Goal: Book appointment/travel/reservation

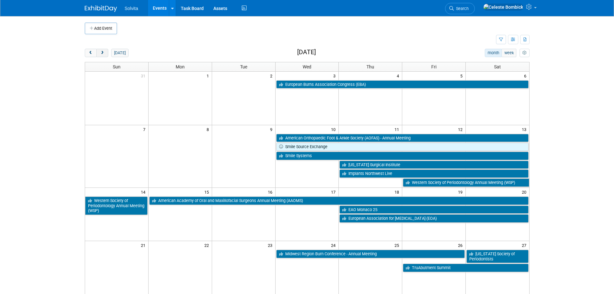
click at [104, 52] on span "next" at bounding box center [102, 53] width 5 height 4
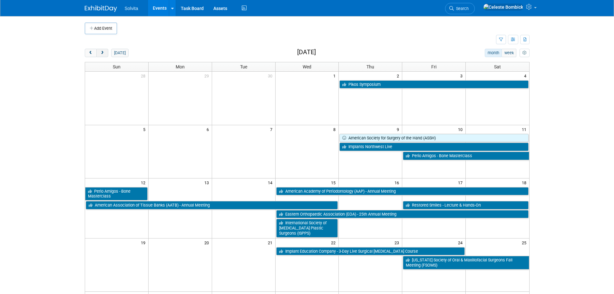
click at [102, 53] on span "next" at bounding box center [102, 53] width 5 height 4
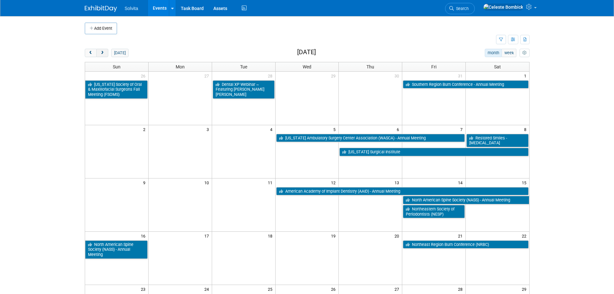
click at [102, 53] on span "next" at bounding box center [102, 53] width 5 height 4
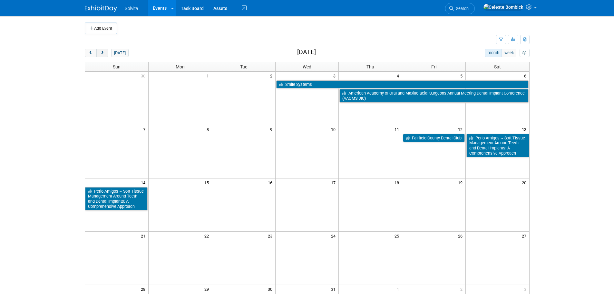
click at [102, 53] on span "next" at bounding box center [102, 53] width 5 height 4
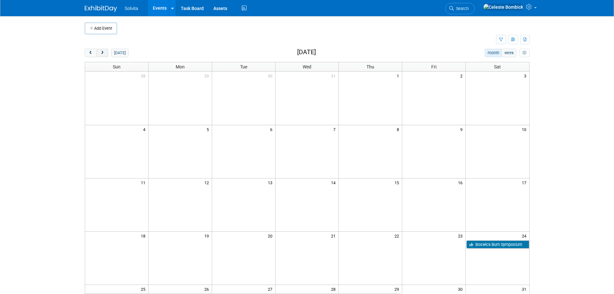
click at [102, 53] on span "next" at bounding box center [102, 53] width 5 height 4
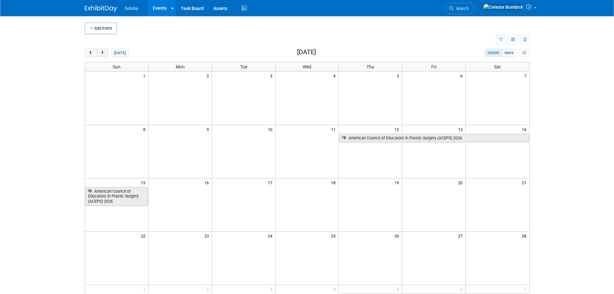
click at [98, 52] on button "next" at bounding box center [102, 53] width 12 height 8
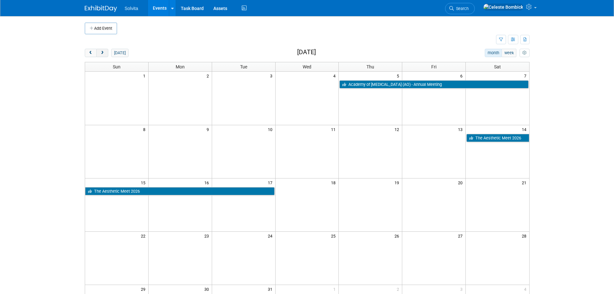
click at [104, 53] on span "next" at bounding box center [102, 53] width 5 height 4
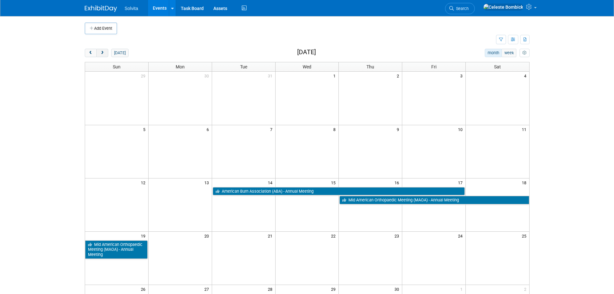
click at [104, 53] on span "next" at bounding box center [102, 53] width 5 height 4
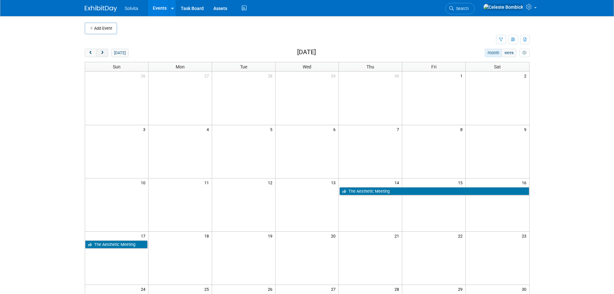
click at [104, 53] on span "next" at bounding box center [102, 53] width 5 height 4
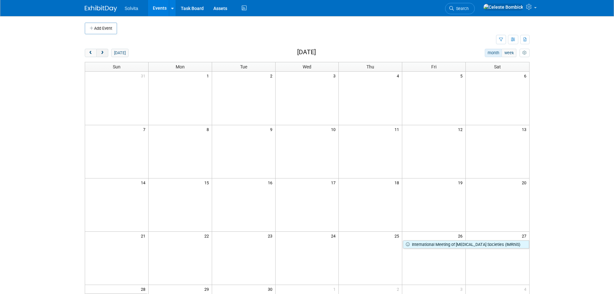
click at [104, 53] on span "next" at bounding box center [102, 53] width 5 height 4
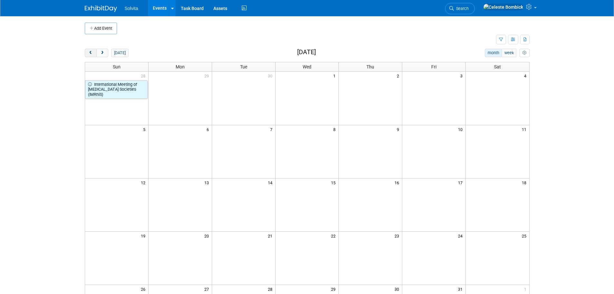
click at [92, 51] on span "prev" at bounding box center [90, 53] width 5 height 4
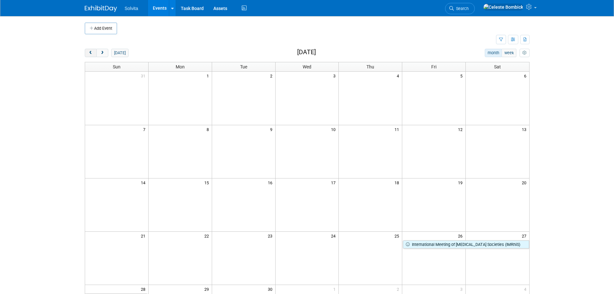
click at [92, 51] on span "prev" at bounding box center [90, 53] width 5 height 4
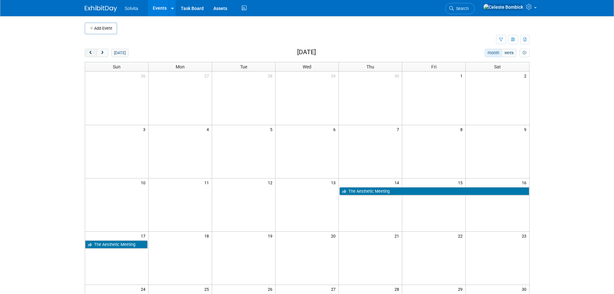
click at [92, 51] on span "prev" at bounding box center [90, 53] width 5 height 4
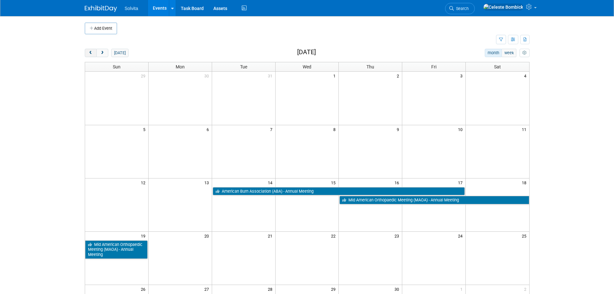
click at [92, 51] on span "prev" at bounding box center [90, 53] width 5 height 4
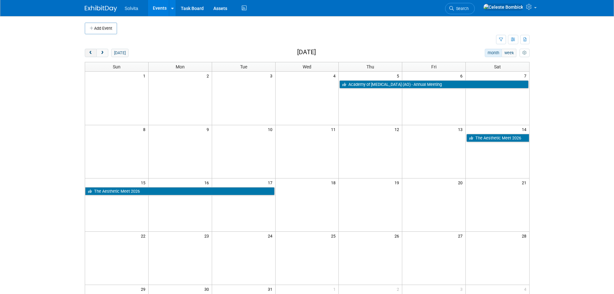
click at [92, 51] on span "prev" at bounding box center [90, 53] width 5 height 4
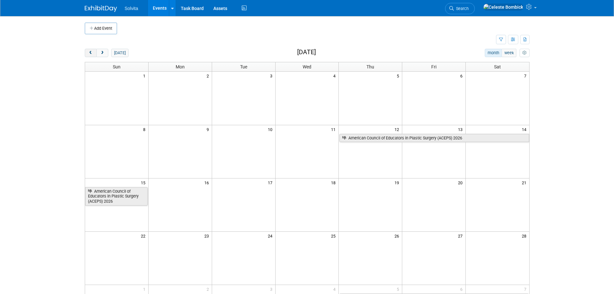
click at [92, 51] on span "prev" at bounding box center [90, 53] width 5 height 4
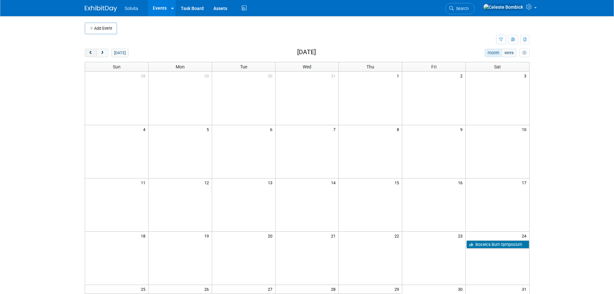
click at [92, 51] on span "prev" at bounding box center [90, 53] width 5 height 4
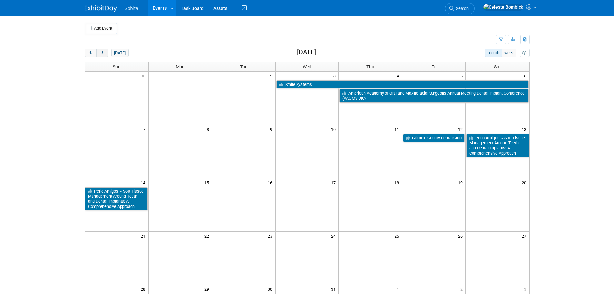
click at [99, 55] on button "next" at bounding box center [102, 53] width 12 height 8
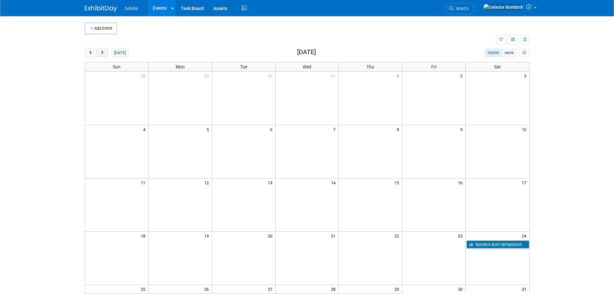
click at [99, 55] on button "next" at bounding box center [102, 53] width 12 height 8
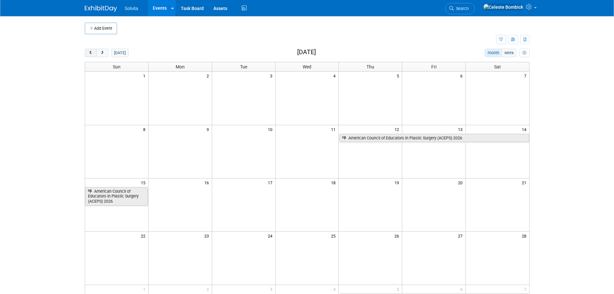
click at [85, 55] on button "prev" at bounding box center [91, 53] width 12 height 8
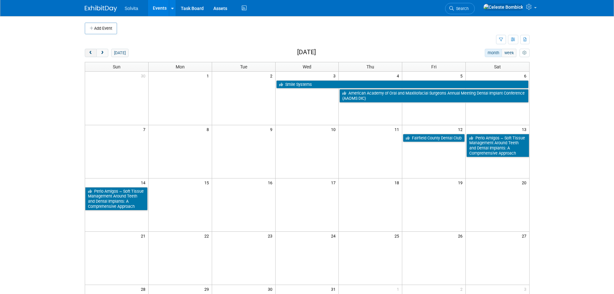
click at [85, 55] on button "prev" at bounding box center [91, 53] width 12 height 8
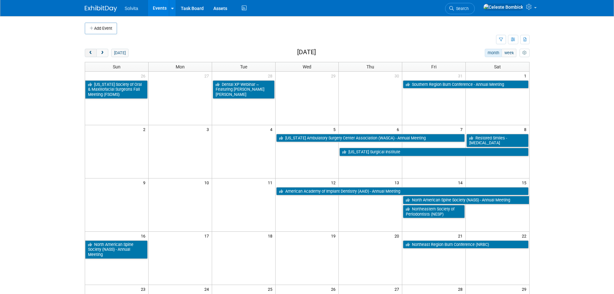
click at [85, 55] on button "prev" at bounding box center [91, 53] width 12 height 8
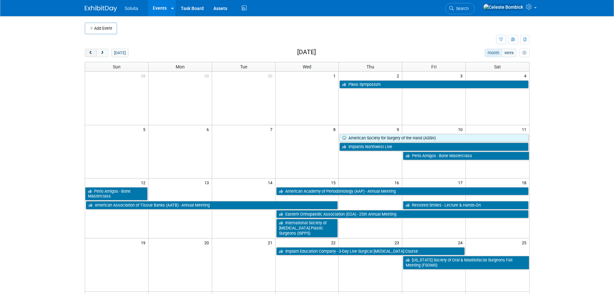
click at [85, 55] on button "prev" at bounding box center [91, 53] width 12 height 8
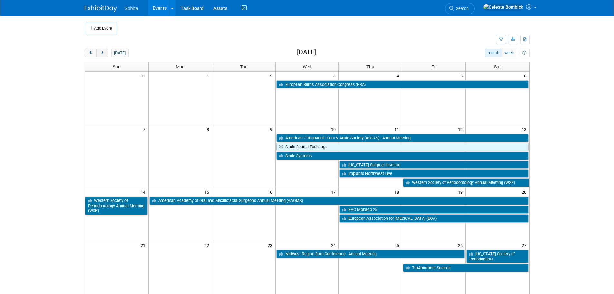
click at [102, 55] on span "next" at bounding box center [102, 53] width 5 height 4
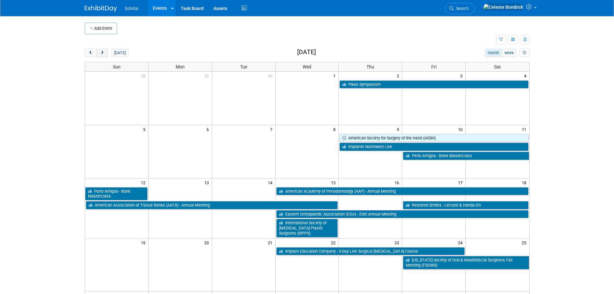
click at [102, 55] on span "next" at bounding box center [102, 53] width 5 height 4
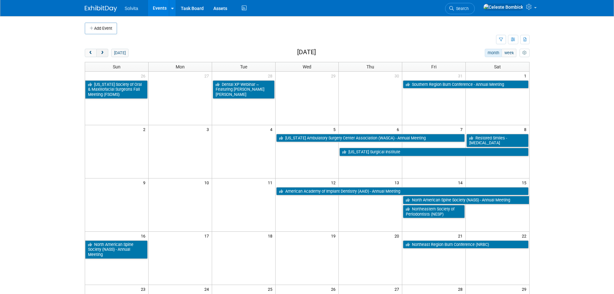
click at [102, 55] on span "next" at bounding box center [102, 53] width 5 height 4
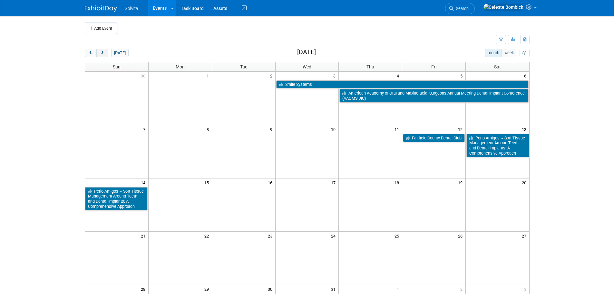
click at [102, 55] on span "next" at bounding box center [102, 53] width 5 height 4
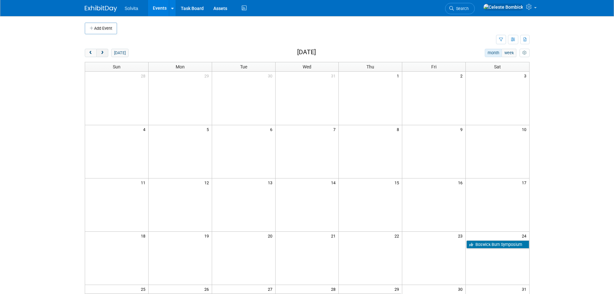
click at [102, 55] on span "next" at bounding box center [102, 53] width 5 height 4
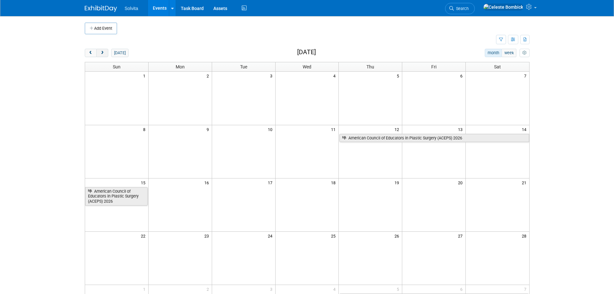
click at [103, 55] on span "next" at bounding box center [102, 53] width 5 height 4
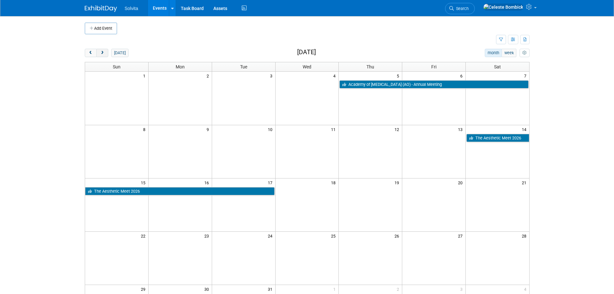
click at [103, 55] on span "next" at bounding box center [102, 53] width 5 height 4
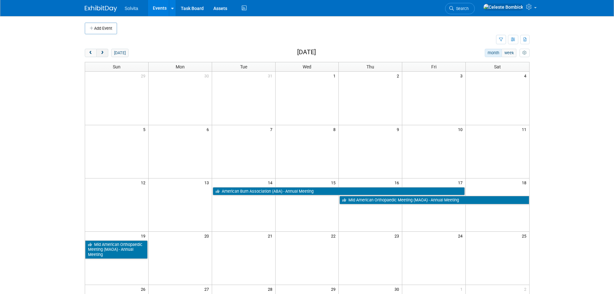
click at [103, 55] on span "next" at bounding box center [102, 53] width 5 height 4
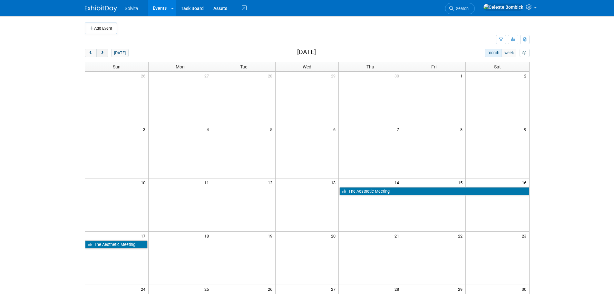
click at [103, 55] on span "next" at bounding box center [102, 53] width 5 height 4
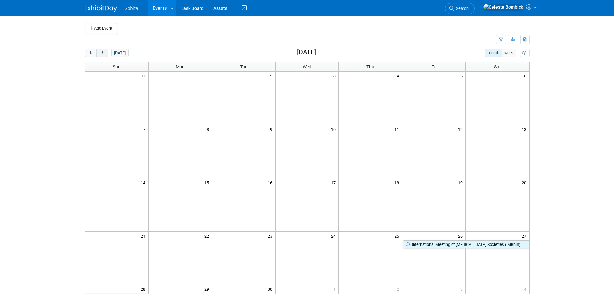
click at [103, 55] on span "next" at bounding box center [102, 53] width 5 height 4
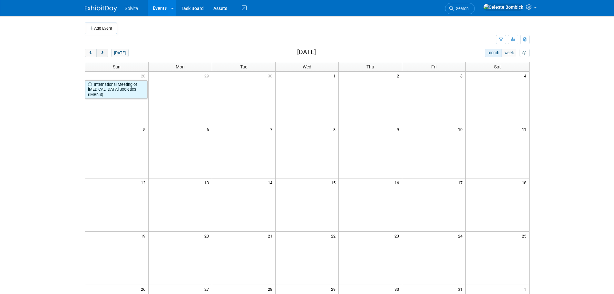
click at [103, 55] on span "next" at bounding box center [102, 53] width 5 height 4
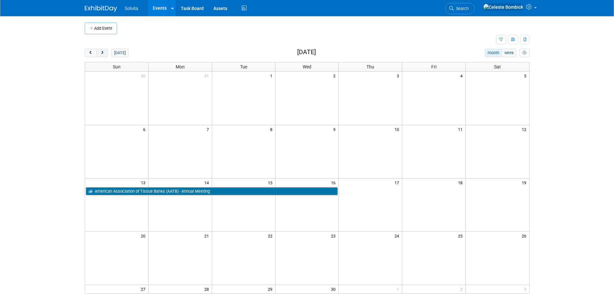
click at [103, 55] on span "next" at bounding box center [102, 53] width 5 height 4
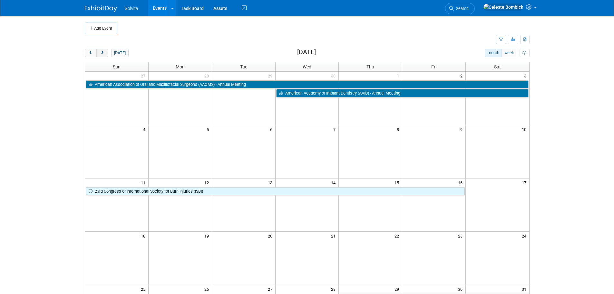
click at [103, 55] on span "next" at bounding box center [102, 53] width 5 height 4
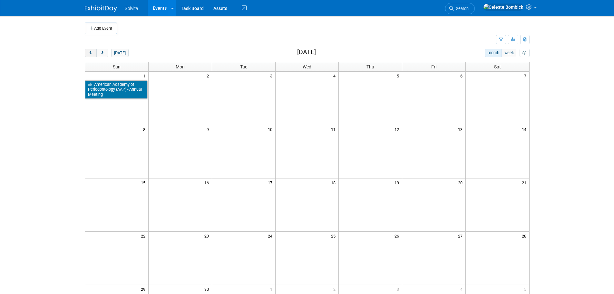
click at [85, 55] on button "prev" at bounding box center [91, 53] width 12 height 8
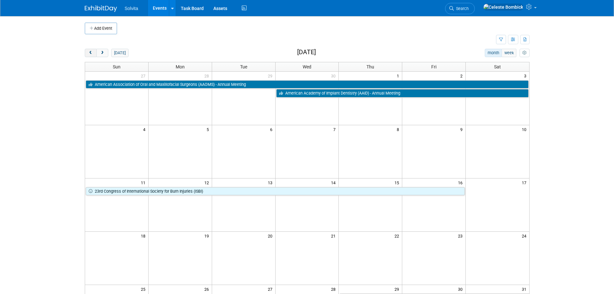
click at [85, 55] on button "prev" at bounding box center [91, 53] width 12 height 8
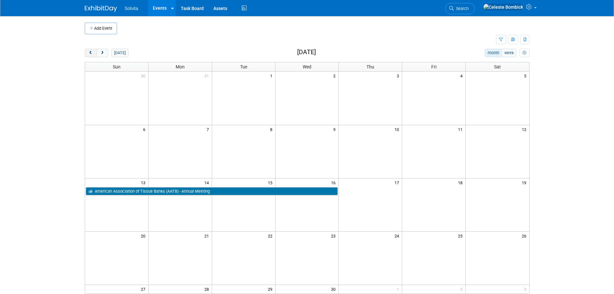
click at [85, 55] on button "prev" at bounding box center [91, 53] width 12 height 8
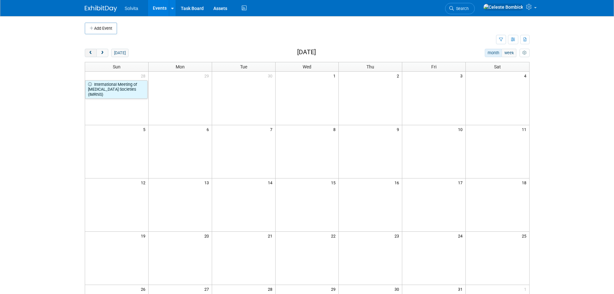
click at [85, 55] on button "prev" at bounding box center [91, 53] width 12 height 8
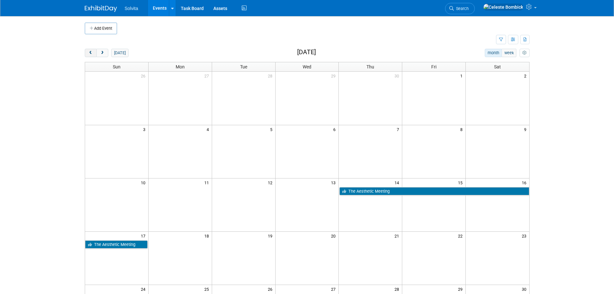
click at [85, 55] on button "prev" at bounding box center [91, 53] width 12 height 8
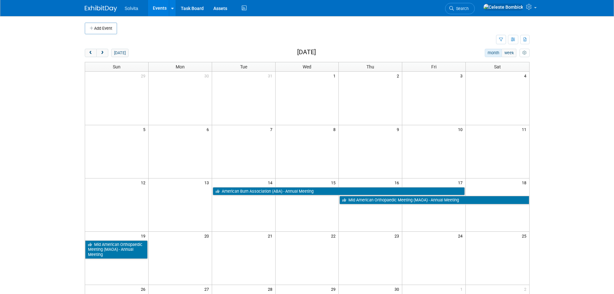
click at [104, 57] on div "[DATE] month week [DATE]" at bounding box center [307, 53] width 445 height 9
click at [101, 52] on span "next" at bounding box center [102, 53] width 5 height 4
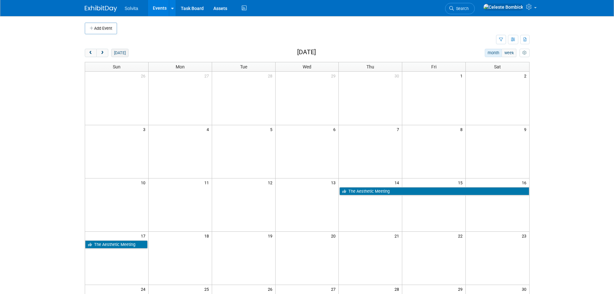
click at [112, 55] on button "[DATE]" at bounding box center [119, 53] width 17 height 8
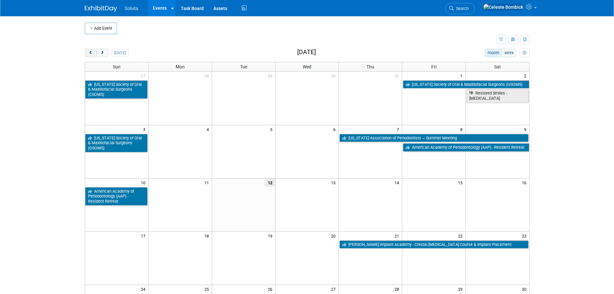
click at [90, 52] on span "prev" at bounding box center [90, 53] width 5 height 4
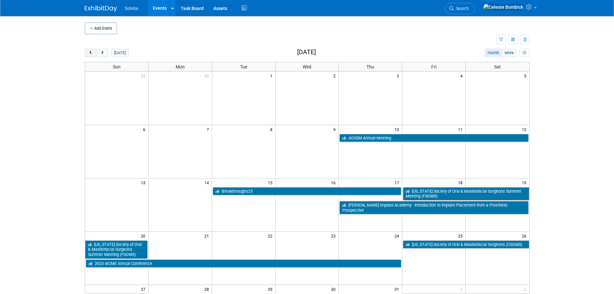
click at [90, 52] on span "prev" at bounding box center [90, 53] width 5 height 4
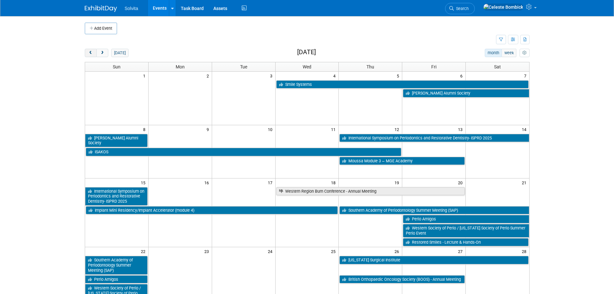
click at [90, 52] on span "prev" at bounding box center [90, 53] width 5 height 4
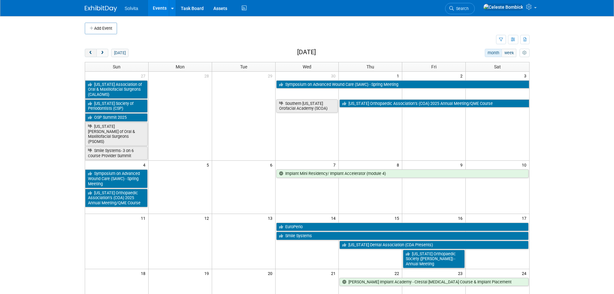
click at [90, 52] on span "prev" at bounding box center [90, 53] width 5 height 4
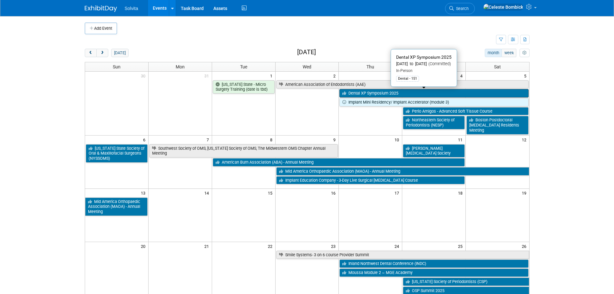
scroll to position [32, 0]
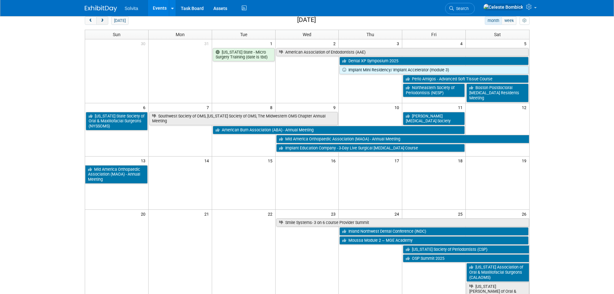
click at [108, 21] on button "next" at bounding box center [102, 20] width 12 height 8
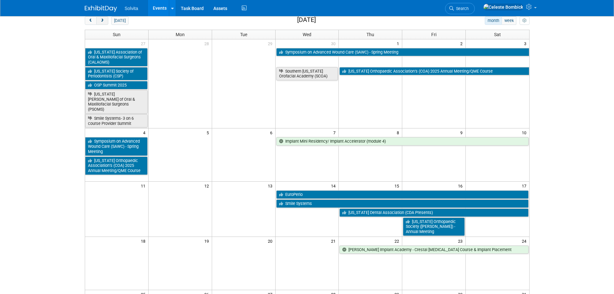
click at [102, 22] on span "next" at bounding box center [102, 21] width 5 height 4
